Goal: Book appointment/travel/reservation

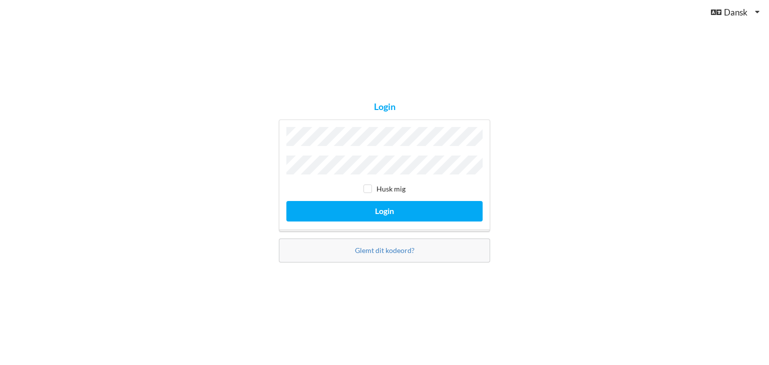
click at [286, 201] on button "Login" at bounding box center [384, 211] width 196 height 21
click at [371, 189] on input "checkbox" at bounding box center [367, 189] width 9 height 9
checkbox input "true"
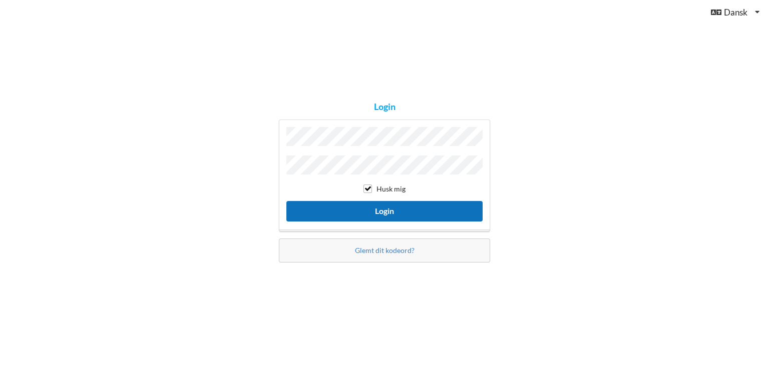
click at [380, 201] on button "Login" at bounding box center [384, 211] width 196 height 21
click at [386, 206] on button "Login" at bounding box center [384, 211] width 196 height 21
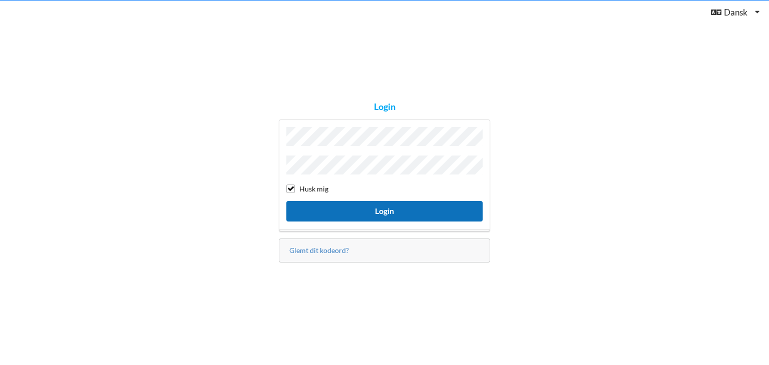
click at [386, 206] on button "Login" at bounding box center [384, 211] width 196 height 21
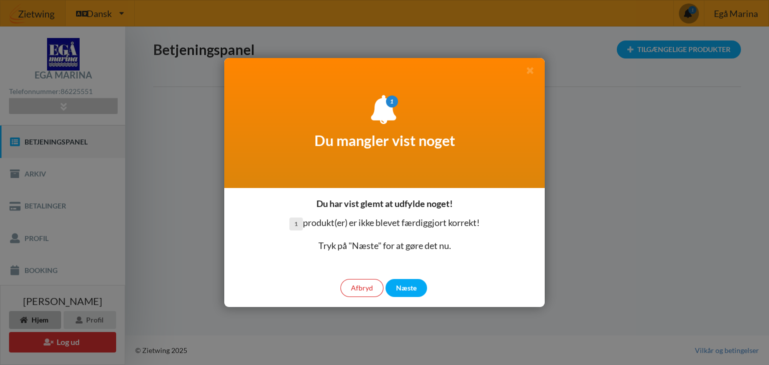
click at [414, 284] on div "Næste" at bounding box center [406, 288] width 42 height 18
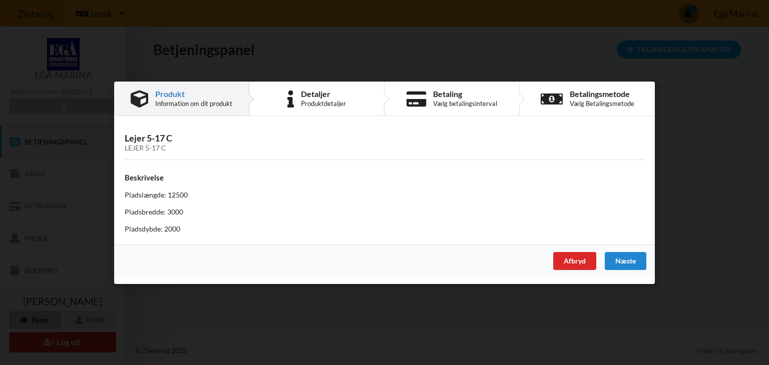
click at [630, 261] on div "Næste" at bounding box center [625, 261] width 42 height 18
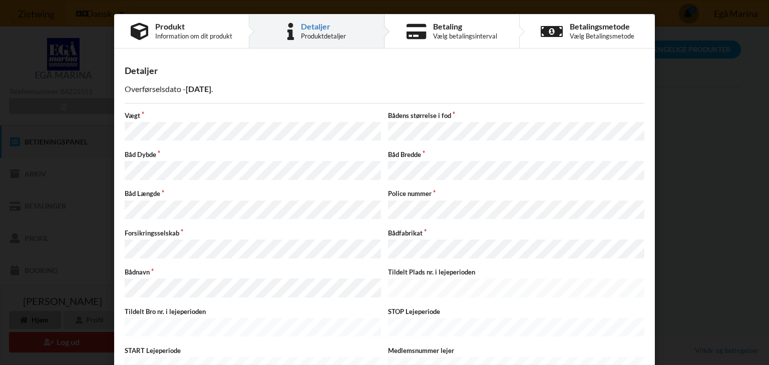
click at [455, 25] on div "Betaling" at bounding box center [465, 27] width 64 height 8
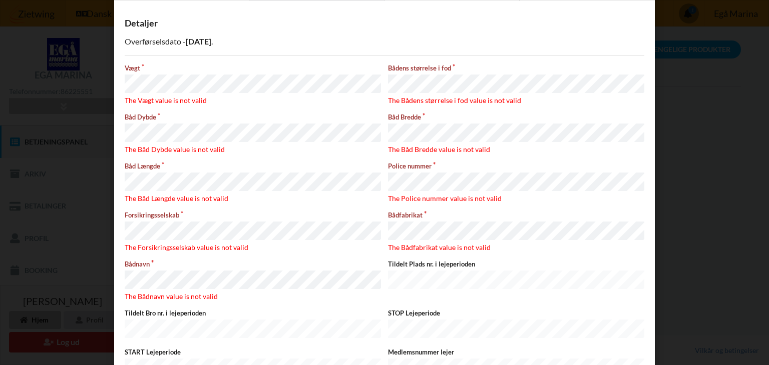
scroll to position [52, 0]
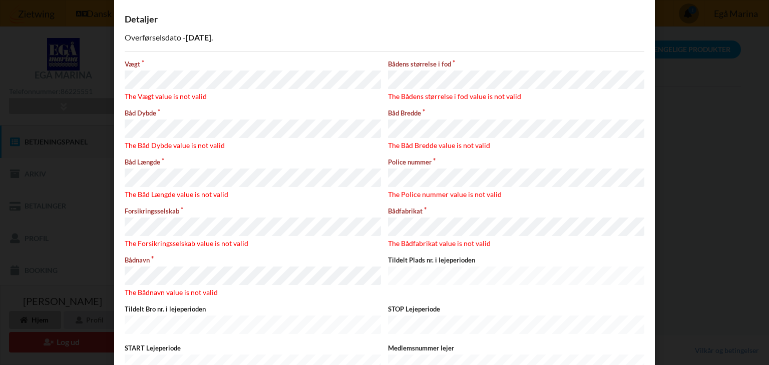
click at [300, 53] on div "Detaljer Overførselsdato - [DATE] Vægt The Vægt value is not valid Bådens størr…" at bounding box center [384, 207] width 540 height 407
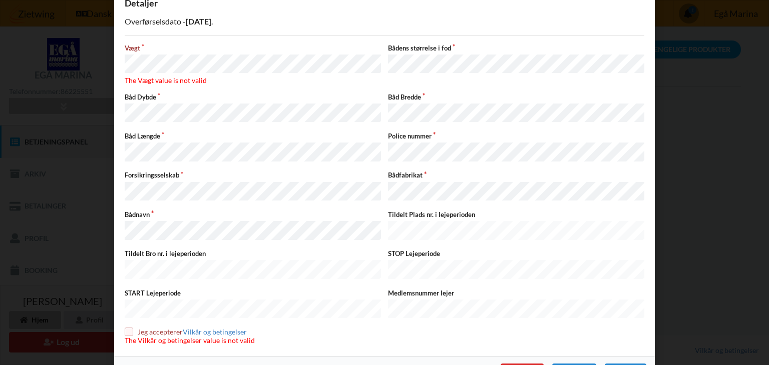
scroll to position [82, 0]
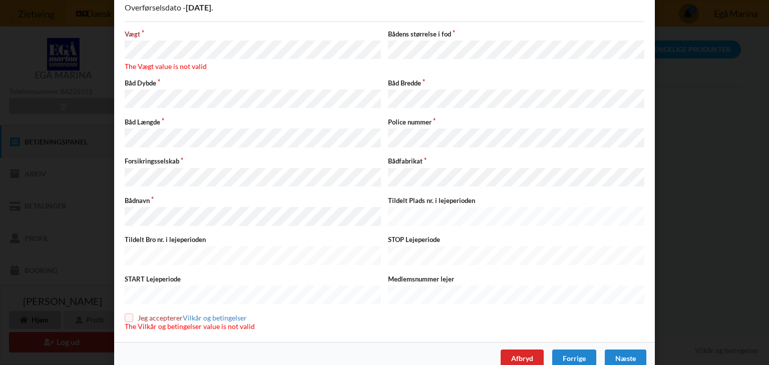
click at [126, 314] on input "checkbox" at bounding box center [129, 318] width 9 height 9
checkbox input "true"
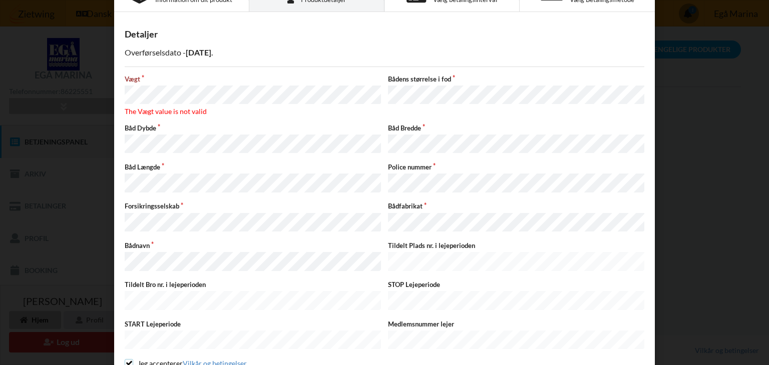
scroll to position [29, 0]
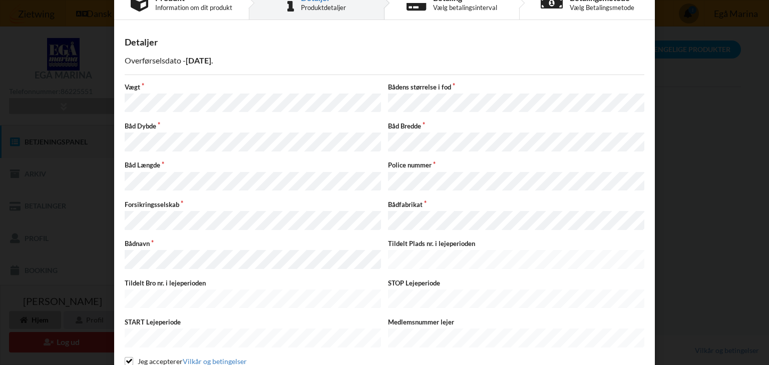
click at [283, 83] on label "Vægt" at bounding box center [253, 87] width 256 height 9
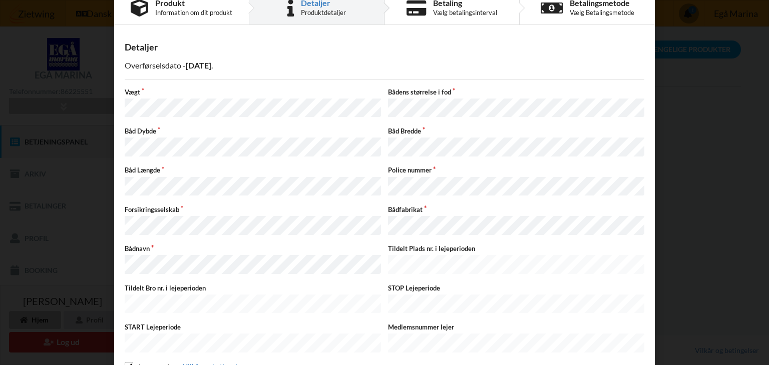
scroll to position [64, 0]
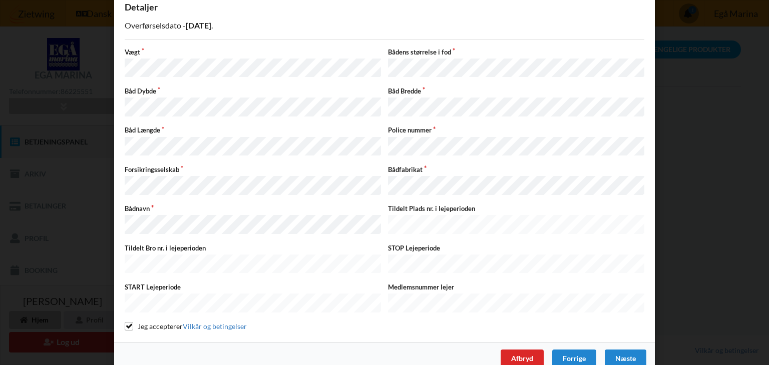
click at [630, 350] on div "Næste" at bounding box center [625, 359] width 42 height 18
click at [619, 350] on div "Næste" at bounding box center [625, 359] width 42 height 18
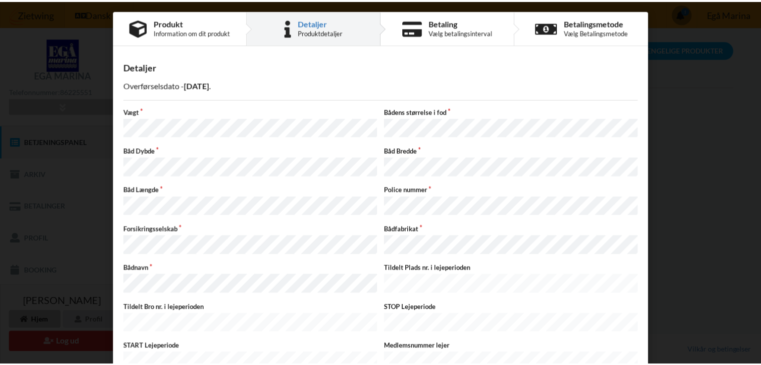
scroll to position [0, 0]
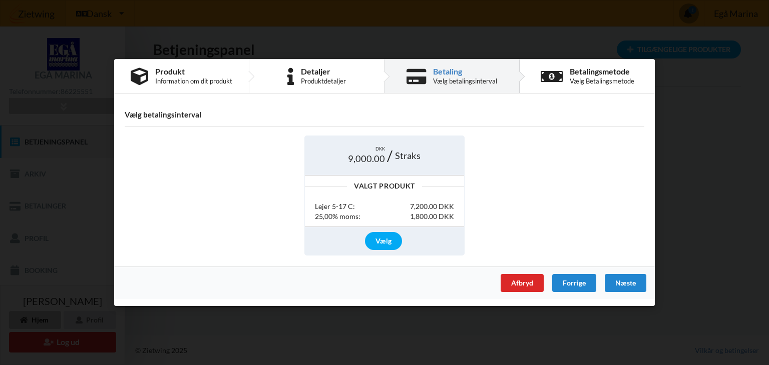
click at [450, 227] on div "Vælg" at bounding box center [384, 241] width 159 height 28
click at [382, 240] on div "Vælg" at bounding box center [383, 241] width 37 height 18
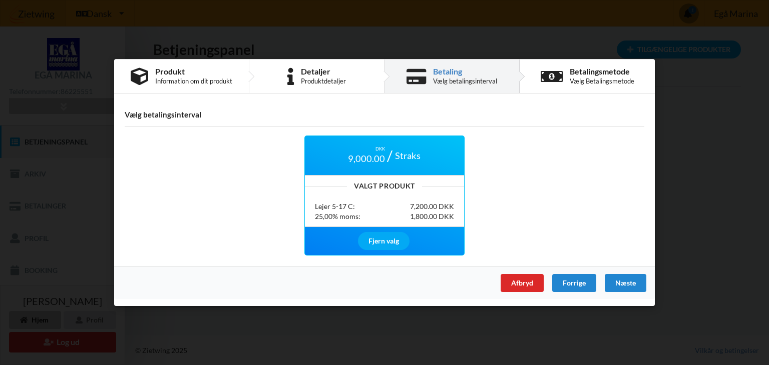
click at [621, 286] on div "Næste" at bounding box center [625, 283] width 42 height 18
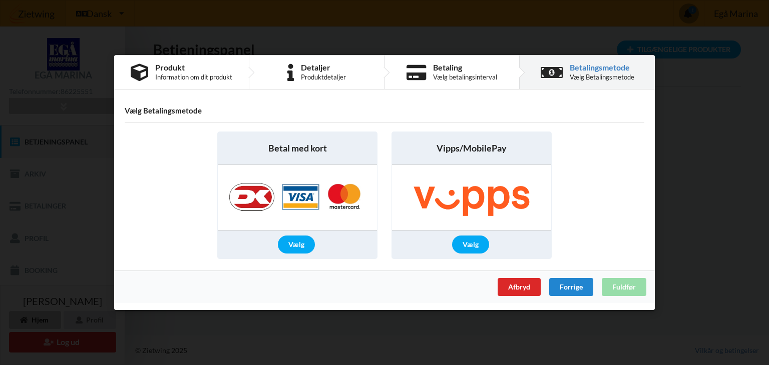
click at [469, 243] on div "Vælg" at bounding box center [470, 245] width 37 height 18
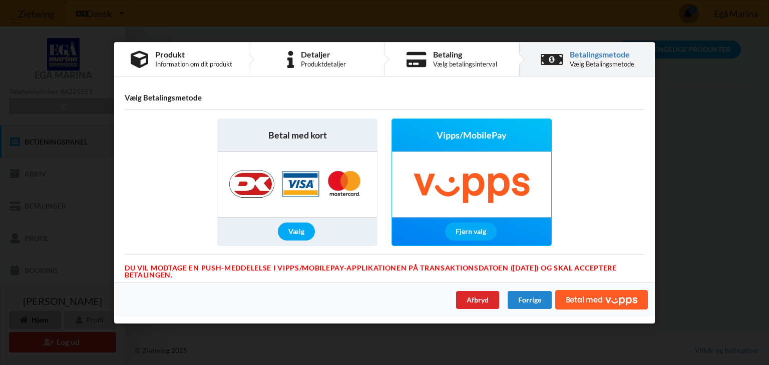
click at [495, 135] on span "Vipps/MobilePay" at bounding box center [471, 135] width 70 height 13
click at [592, 301] on span "Betal med" at bounding box center [583, 300] width 37 height 8
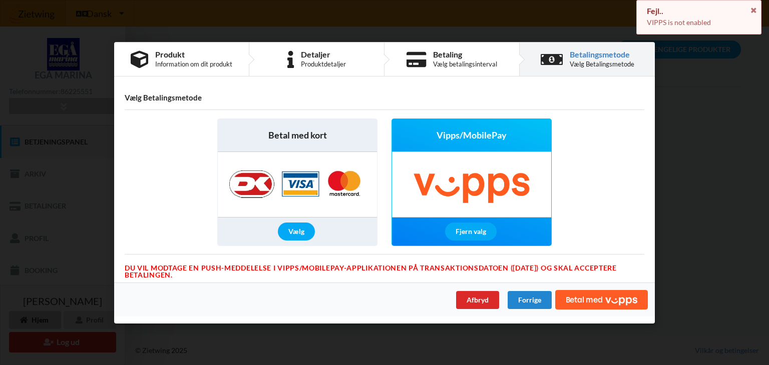
click at [753, 9] on icon at bounding box center [753, 9] width 9 height 7
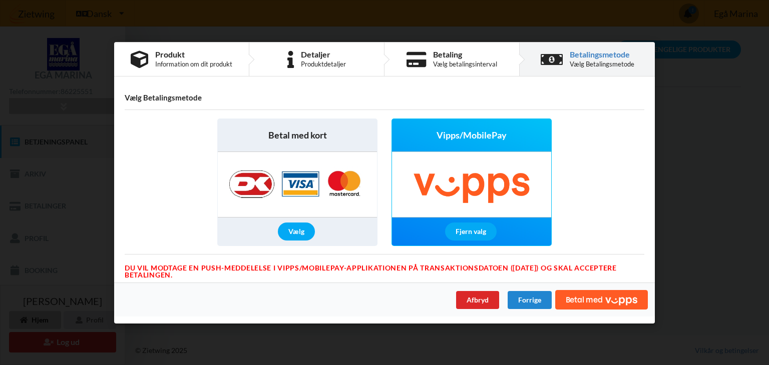
click at [328, 182] on img at bounding box center [297, 184] width 157 height 65
click at [299, 234] on div "Vælg" at bounding box center [296, 232] width 37 height 18
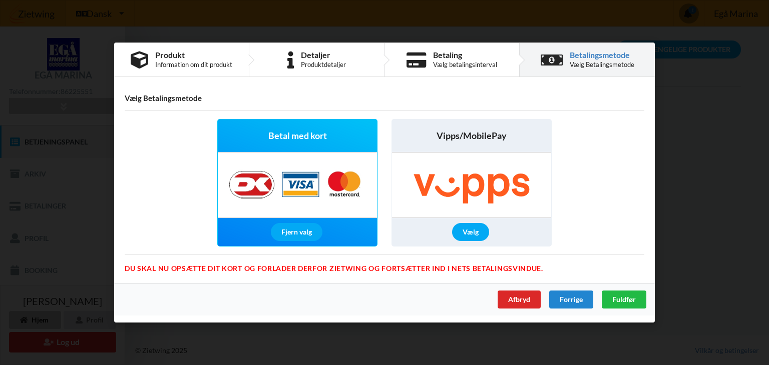
click at [476, 229] on div "Vælg" at bounding box center [470, 232] width 37 height 18
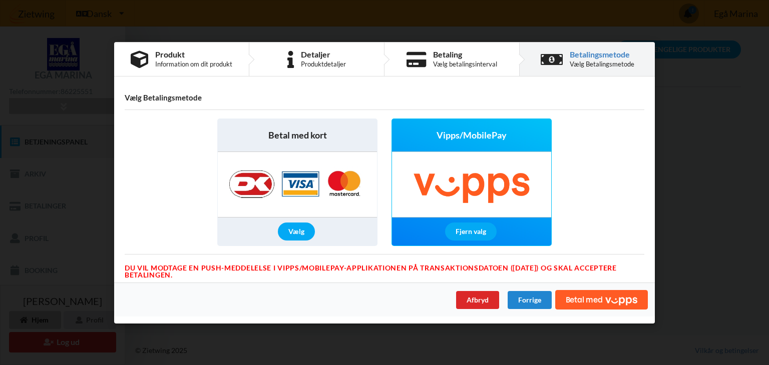
click at [605, 302] on icon "Vipps" at bounding box center [621, 300] width 32 height 9
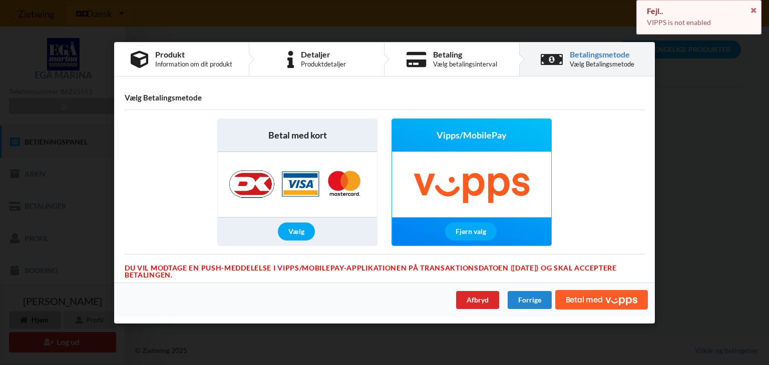
click at [605, 302] on icon "Vipps" at bounding box center [621, 300] width 32 height 9
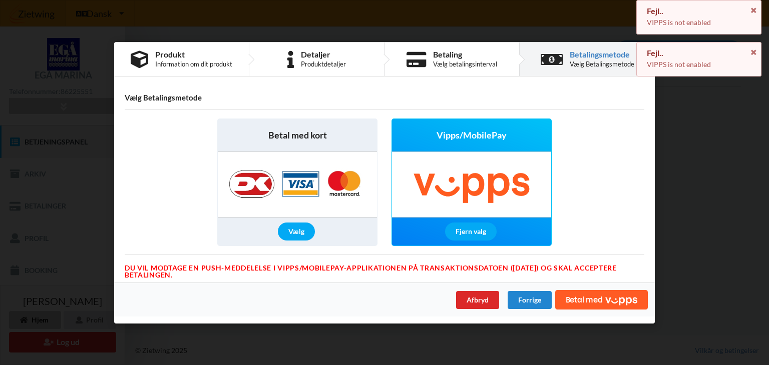
click at [605, 302] on icon "Vipps" at bounding box center [621, 300] width 32 height 9
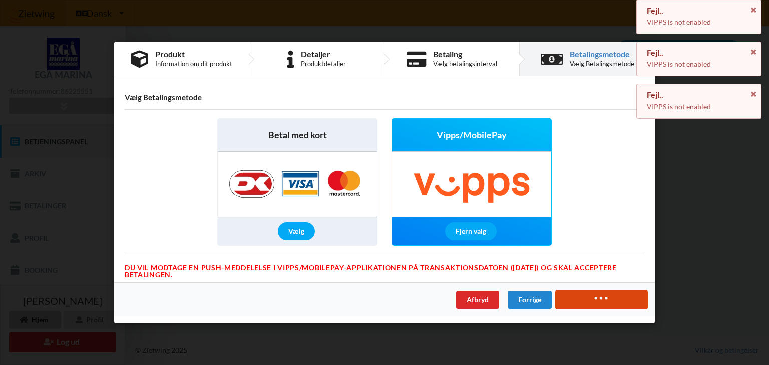
click at [605, 302] on icon "Vipps" at bounding box center [621, 300] width 32 height 9
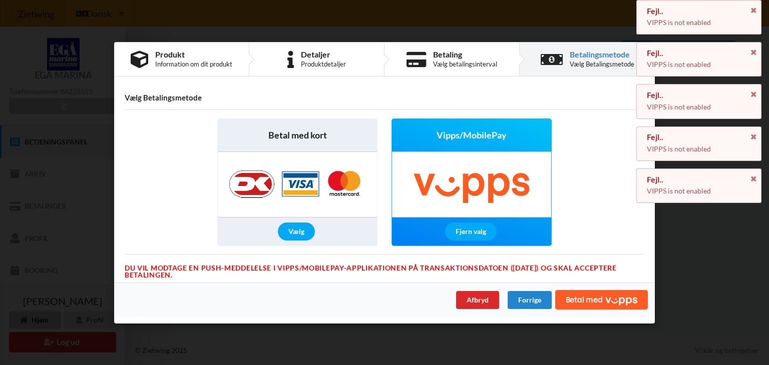
click at [176, 55] on div "Produkt" at bounding box center [193, 55] width 77 height 8
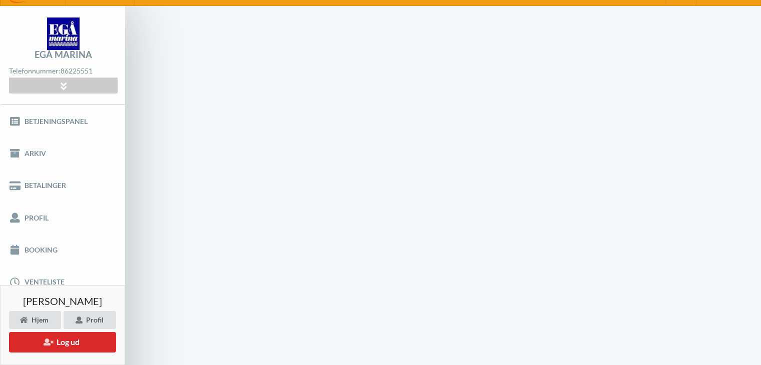
scroll to position [40, 0]
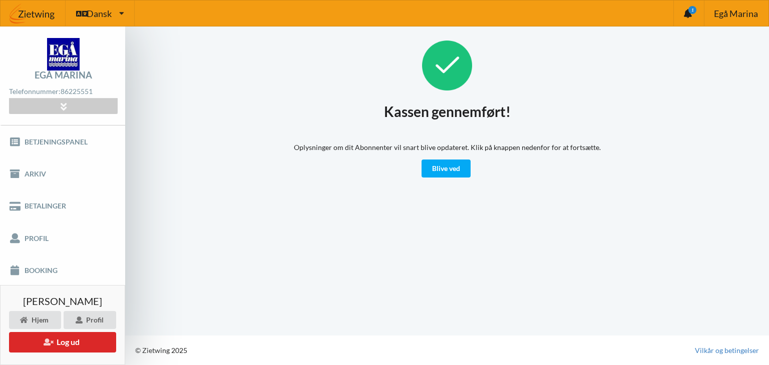
click at [688, 15] on icon at bounding box center [687, 13] width 8 height 9
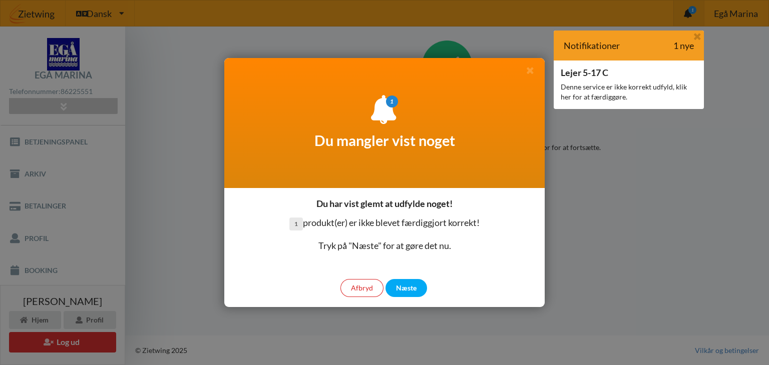
click at [412, 285] on div "Næste" at bounding box center [406, 288] width 42 height 18
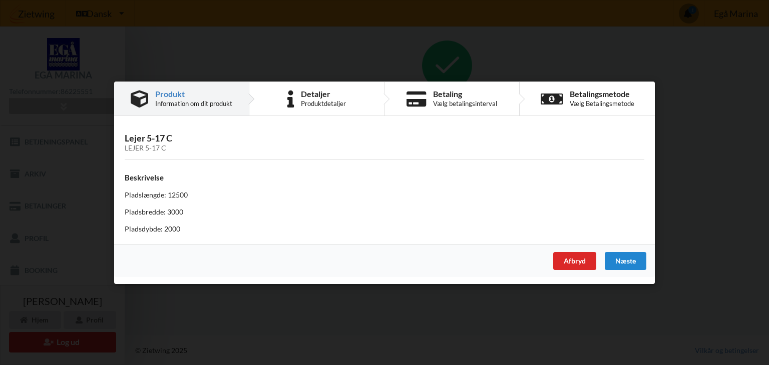
click at [620, 246] on div "Afbryd Næste" at bounding box center [384, 260] width 540 height 33
click at [623, 265] on div "Næste" at bounding box center [625, 261] width 42 height 18
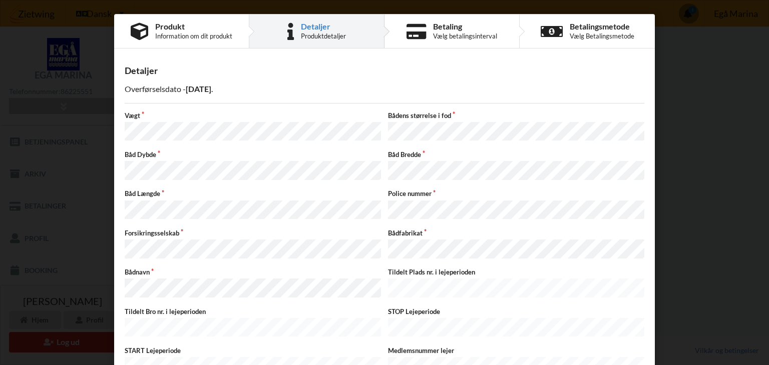
click at [454, 26] on div "Betaling" at bounding box center [465, 27] width 64 height 8
click at [569, 23] on div "Betalingsmetode" at bounding box center [601, 27] width 65 height 8
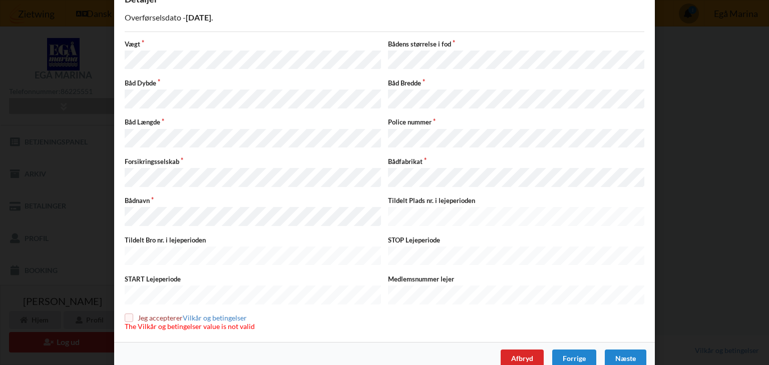
click at [128, 314] on input "checkbox" at bounding box center [129, 318] width 9 height 9
checkbox input "true"
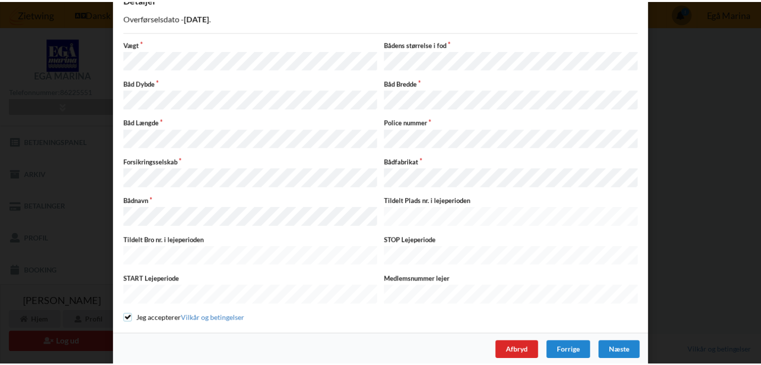
scroll to position [64, 0]
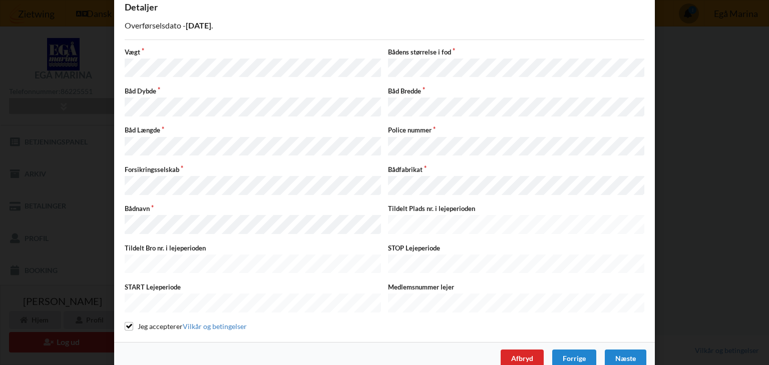
click at [627, 350] on div "Næste" at bounding box center [625, 359] width 42 height 18
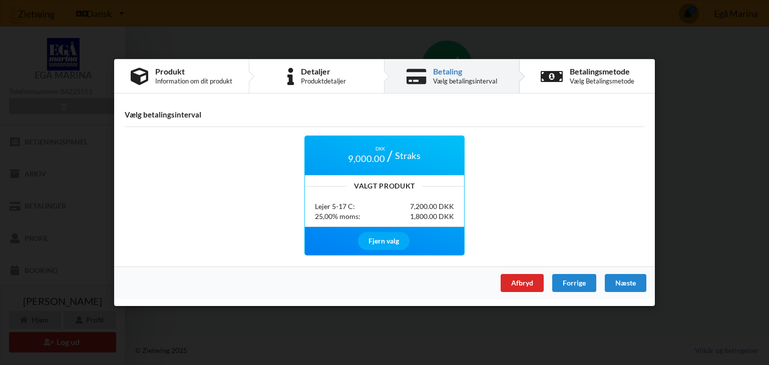
click at [624, 285] on div "Næste" at bounding box center [625, 283] width 42 height 18
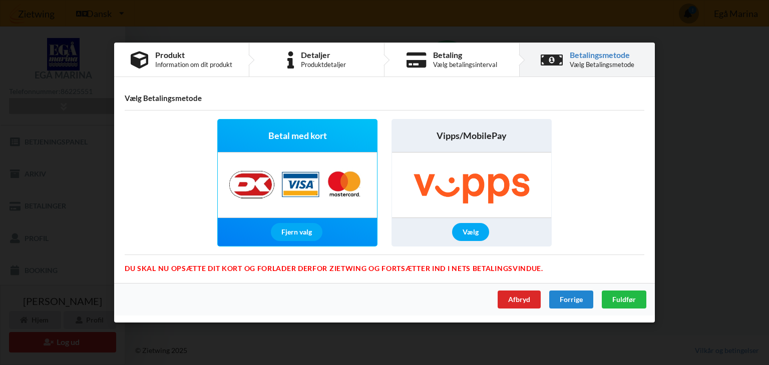
click at [628, 304] on div "Fuldfør" at bounding box center [623, 300] width 45 height 18
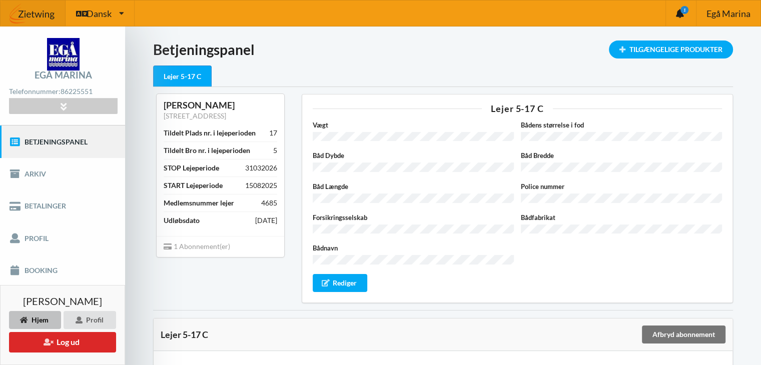
click at [687, 22] on div "1" at bounding box center [680, 14] width 31 height 26
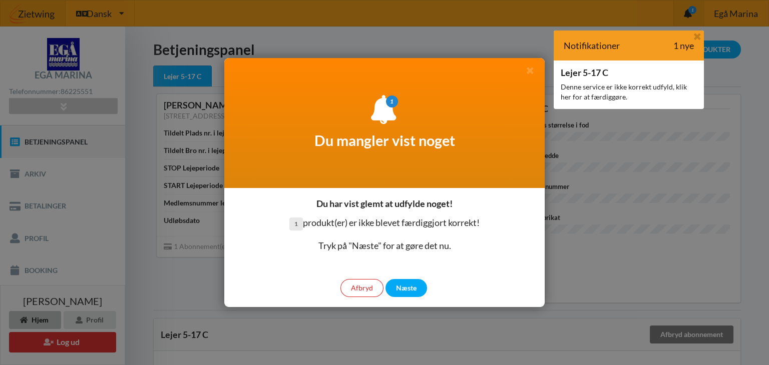
click at [373, 291] on div "Afbryd" at bounding box center [361, 288] width 43 height 18
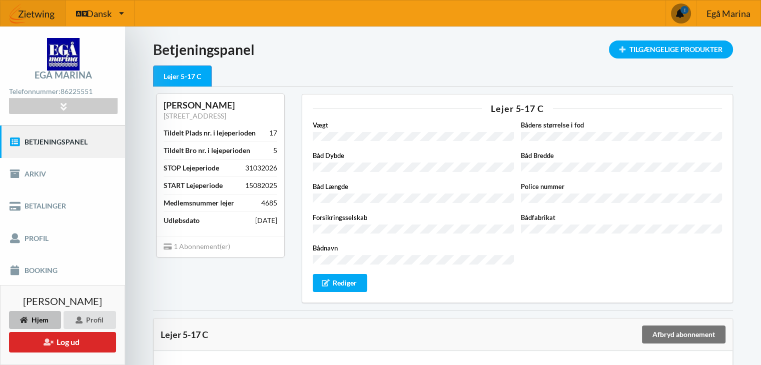
click at [715, 11] on span "Egå Marina" at bounding box center [728, 13] width 44 height 9
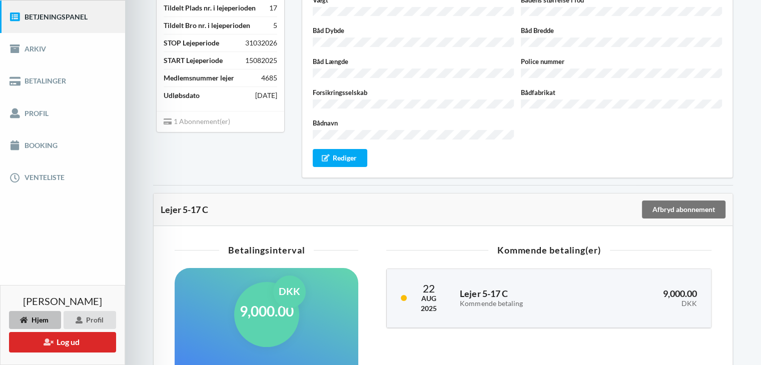
scroll to position [107, 0]
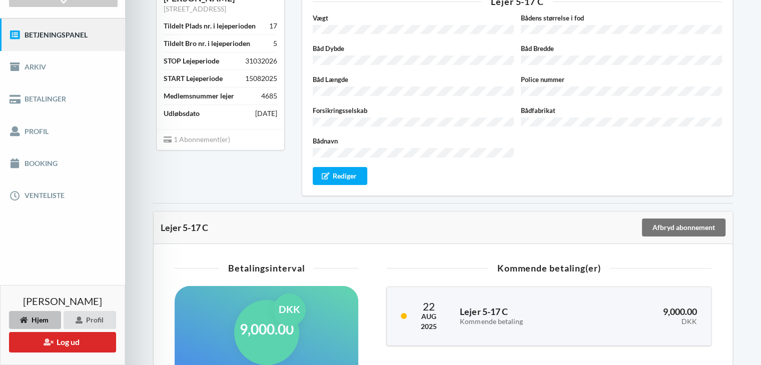
click at [60, 190] on link "Venteliste" at bounding box center [62, 196] width 125 height 32
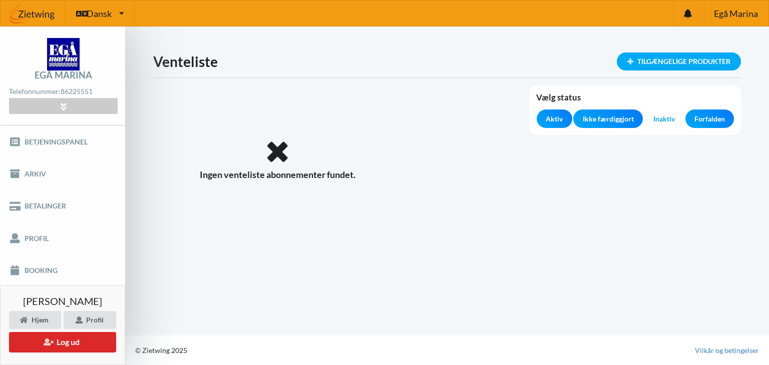
click at [69, 145] on link "Betjeningspanel" at bounding box center [62, 142] width 125 height 32
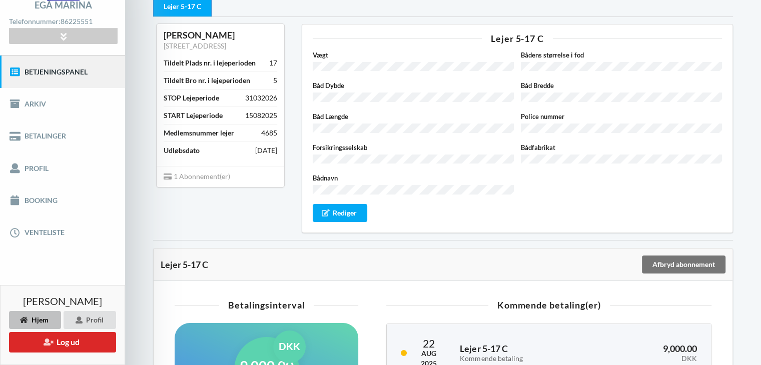
scroll to position [70, 0]
click at [65, 105] on link "Arkiv" at bounding box center [62, 105] width 125 height 32
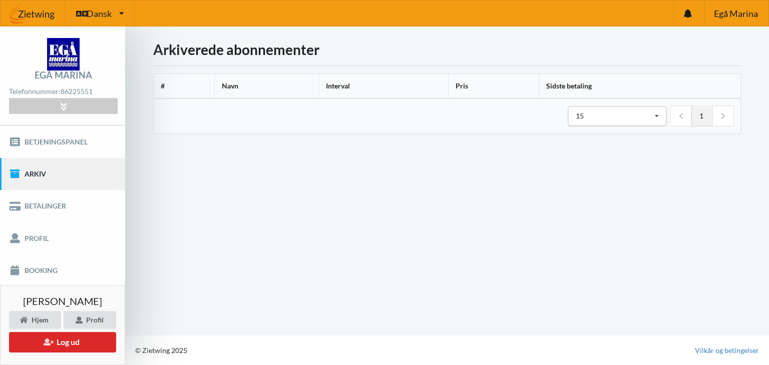
click at [55, 213] on link "Betalinger" at bounding box center [62, 206] width 125 height 32
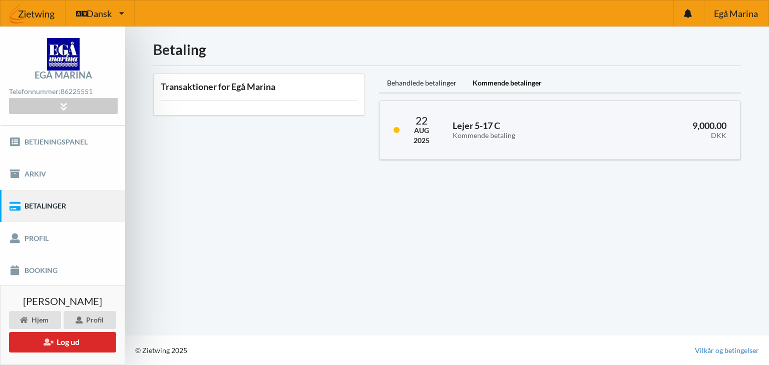
click at [428, 77] on div "Behandlede betalinger" at bounding box center [422, 84] width 86 height 20
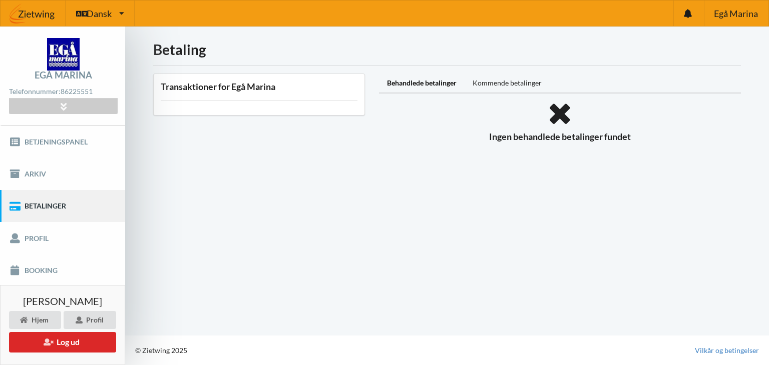
click at [453, 91] on div "Behandlede betalinger" at bounding box center [422, 84] width 86 height 20
click at [495, 88] on div "Kommende betalinger" at bounding box center [506, 84] width 85 height 20
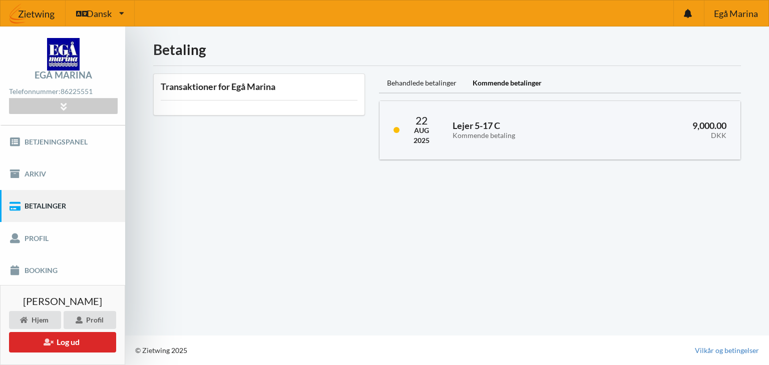
click at [486, 110] on div "22 Aug 2025 Lejer 5-17 C Kommende betaling 9,000.00 DKK" at bounding box center [559, 130] width 361 height 59
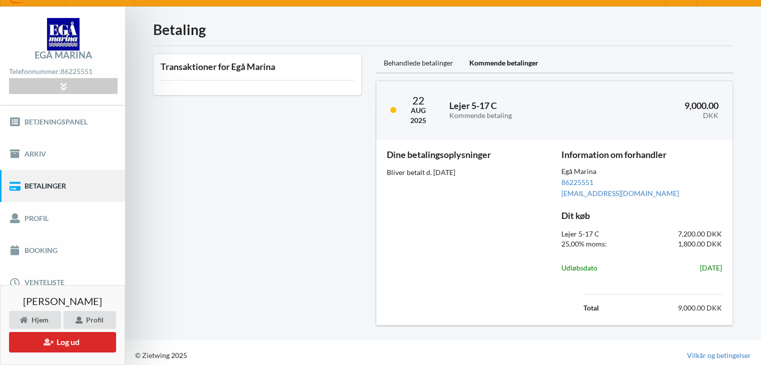
scroll to position [24, 0]
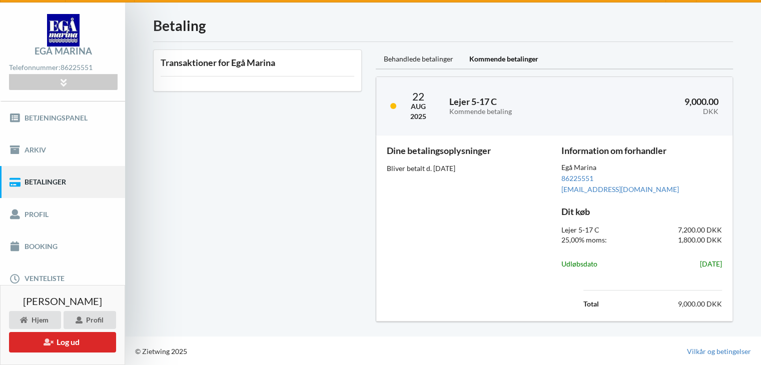
click at [62, 204] on link "Profil" at bounding box center [62, 214] width 125 height 32
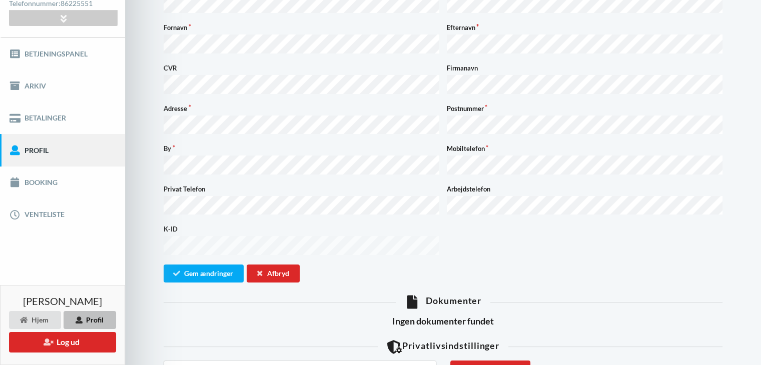
scroll to position [87, 0]
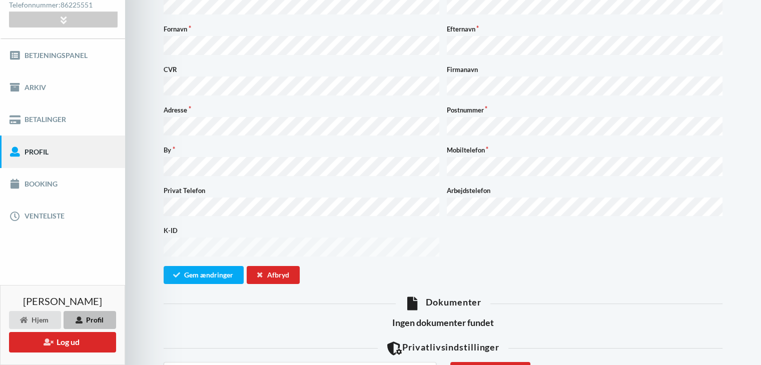
click at [49, 180] on link "Booking" at bounding box center [62, 184] width 125 height 32
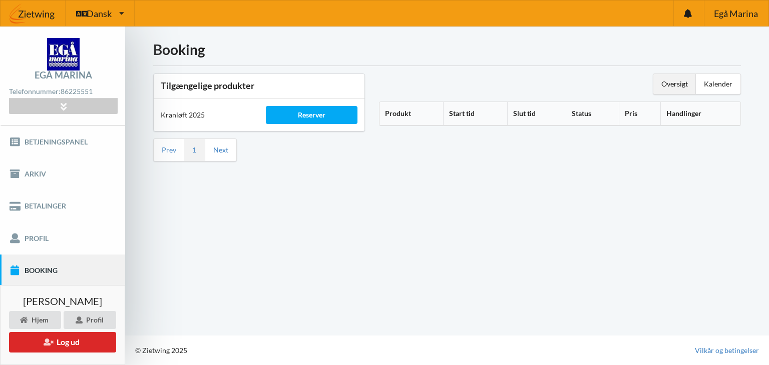
click at [312, 119] on div "Reserver" at bounding box center [311, 115] width 91 height 18
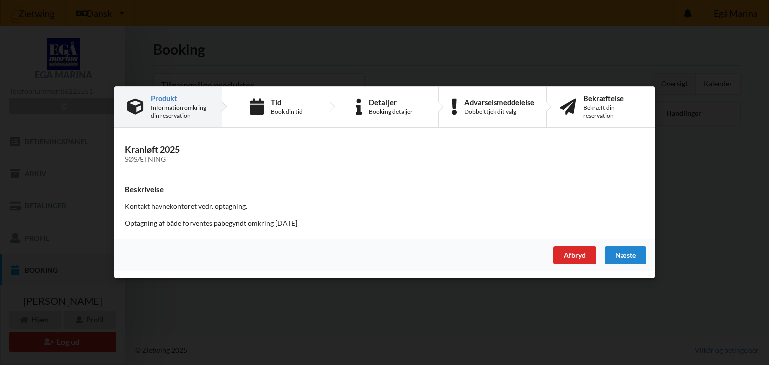
click at [511, 115] on div "Dobbelttjek dit valg" at bounding box center [499, 112] width 70 height 8
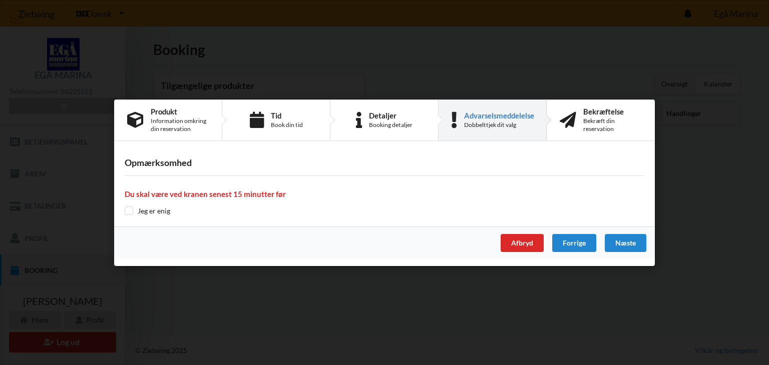
click at [372, 124] on div "Booking detaljer" at bounding box center [391, 125] width 44 height 8
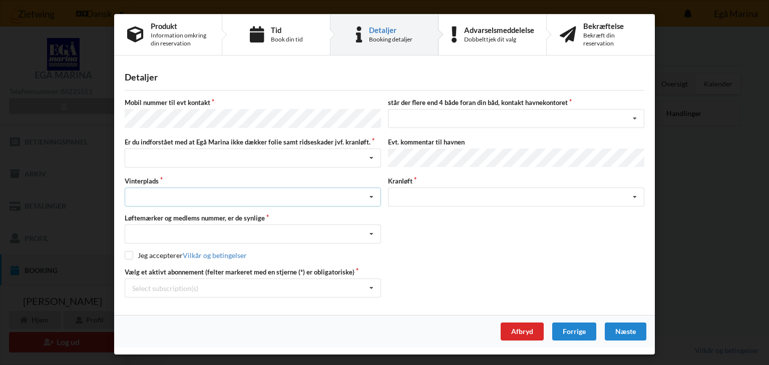
click at [312, 188] on div "Landplads nr. 1 Landplads nr. 2 Landplads nr.3 Landplads nr. 4 Landplads nr. 5 …" at bounding box center [253, 197] width 256 height 19
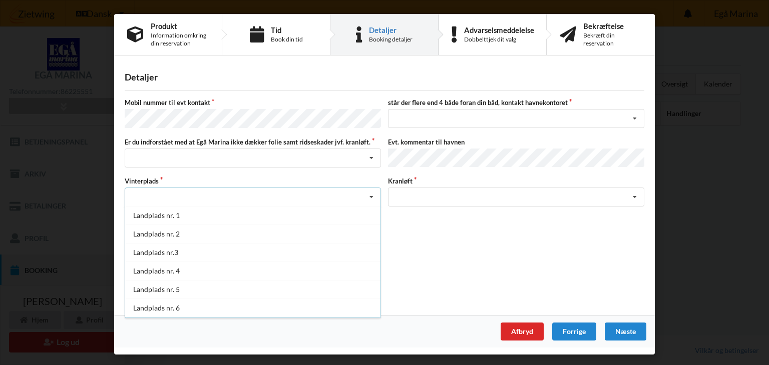
click at [313, 93] on div "Detaljer Mobil nummer til evt kontakt står der flere end 4 både foran din båd, …" at bounding box center [384, 189] width 540 height 253
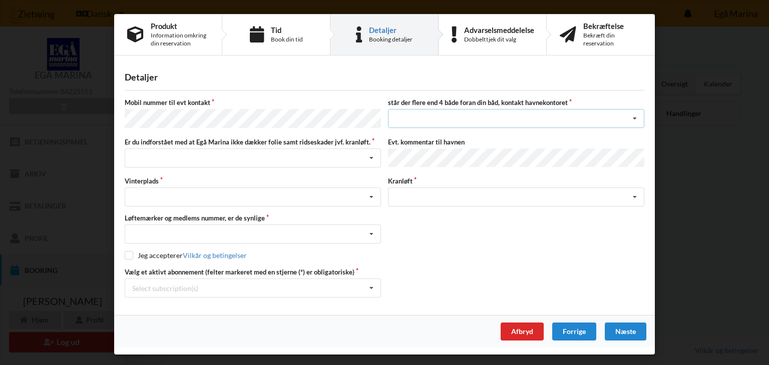
click at [447, 118] on div "nej ja" at bounding box center [516, 118] width 256 height 19
click at [410, 201] on div "Søsætning" at bounding box center [516, 197] width 256 height 19
click at [443, 196] on div "Søsætning" at bounding box center [516, 197] width 256 height 19
click at [311, 235] on div "Nej, jeg kontakter havnekontoret inden løftet Ja, mine mærker er synlige og int…" at bounding box center [253, 234] width 256 height 19
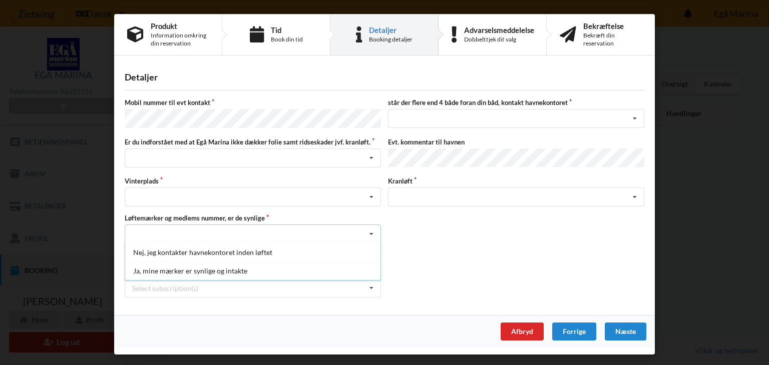
click at [323, 227] on div "Nej, jeg kontakter havnekontoret inden løftet Ja, mine mærker er synlige og int…" at bounding box center [253, 234] width 256 height 19
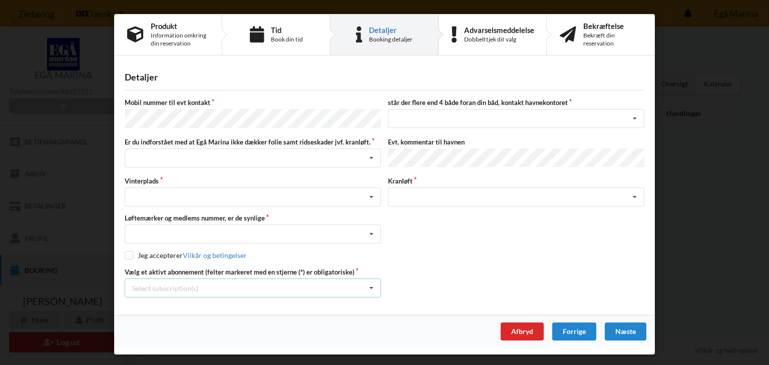
click at [201, 282] on div "Select subscription(s) * Lejer 5-17 C" at bounding box center [253, 288] width 256 height 19
click at [527, 329] on div "Afbryd" at bounding box center [521, 332] width 43 height 18
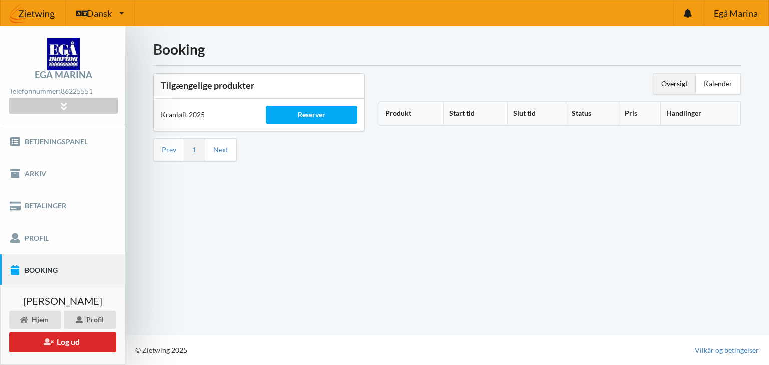
click at [70, 42] on img at bounding box center [63, 54] width 33 height 33
